Goal: Information Seeking & Learning: Learn about a topic

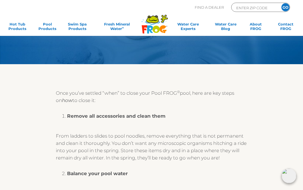
scroll to position [18, 0]
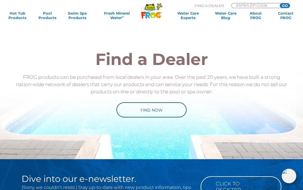
scroll to position [1120, 0]
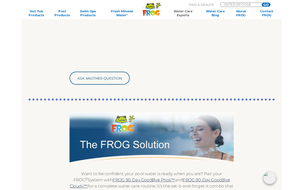
scroll to position [299, 0]
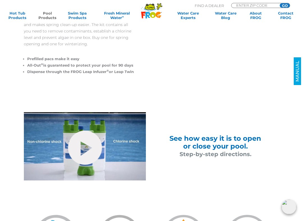
scroll to position [215, 0]
click at [89, 148] on link "hide-me" at bounding box center [85, 148] width 34 height 34
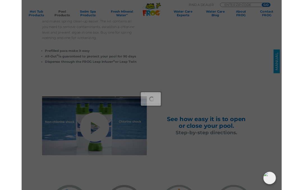
scroll to position [230, 0]
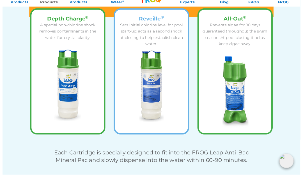
scroll to position [800, 0]
